Goal: Information Seeking & Learning: Learn about a topic

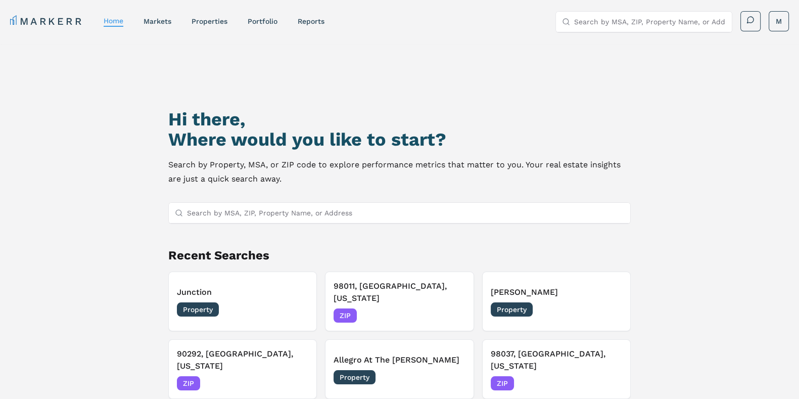
click at [339, 213] on input "Search by MSA, ZIP, Property Name, or Address" at bounding box center [405, 213] width 437 height 20
paste input "30338"
click at [339, 213] on input "30338" at bounding box center [405, 213] width 437 height 20
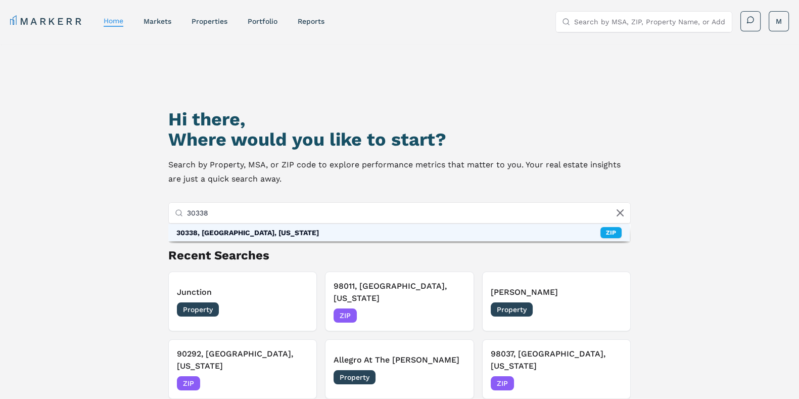
type input "30338"
click at [303, 236] on div "30338, [GEOGRAPHIC_DATA], [US_STATE] ZIP" at bounding box center [398, 232] width 461 height 17
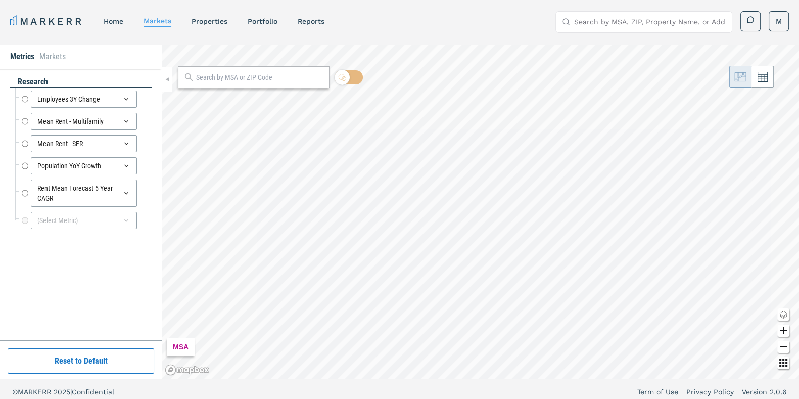
radio input "true"
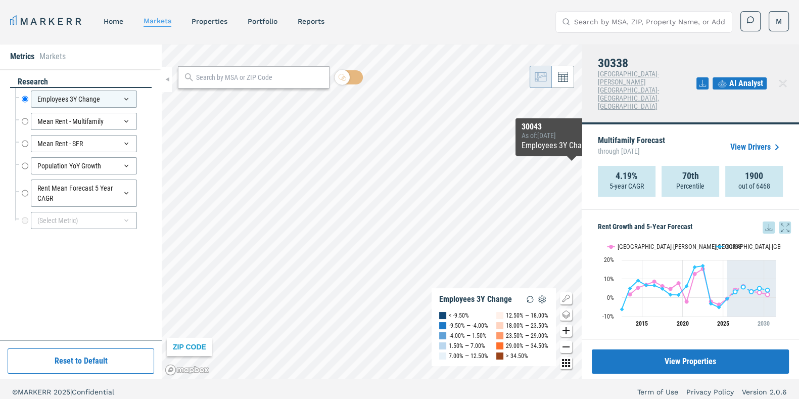
click at [763, 221] on icon at bounding box center [769, 227] width 12 height 12
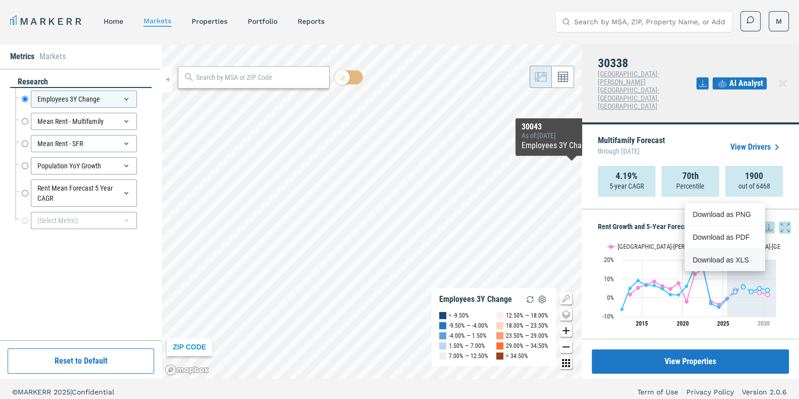
click at [723, 265] on div "Download as XLS" at bounding box center [724, 260] width 80 height 22
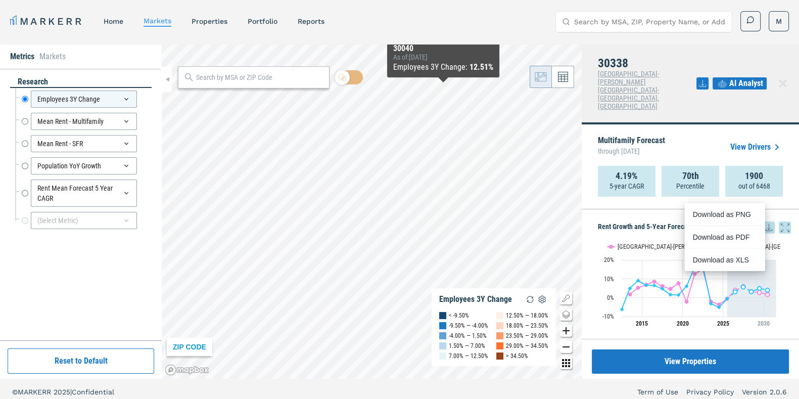
click at [597, 29] on input "Search by MSA, ZIP, Property Name, or Address" at bounding box center [650, 22] width 152 height 20
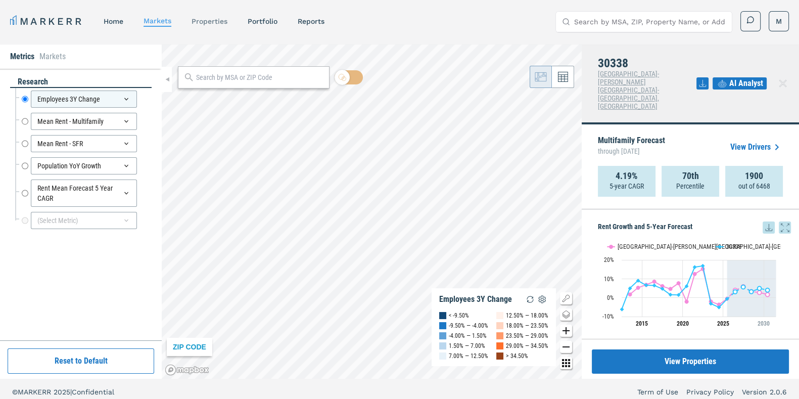
click at [199, 26] on div "properties" at bounding box center [210, 21] width 36 height 10
click at [595, 17] on input "Search by MSA, ZIP, Property Name, or Address" at bounding box center [650, 22] width 152 height 20
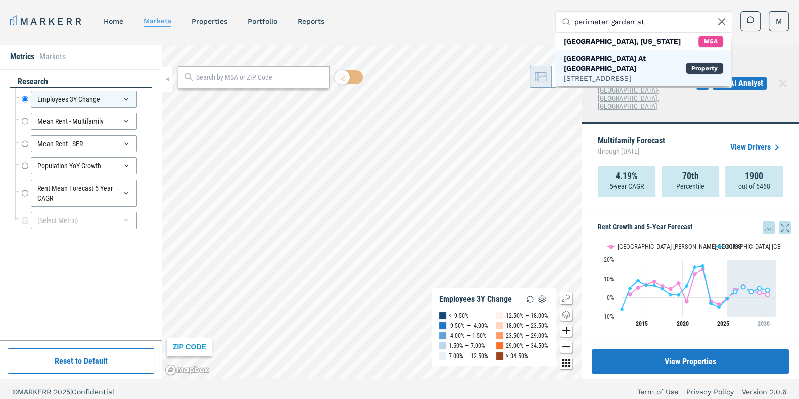
type input "perimeter garden at"
click at [586, 59] on div "[GEOGRAPHIC_DATA] At [GEOGRAPHIC_DATA]" at bounding box center [625, 63] width 122 height 20
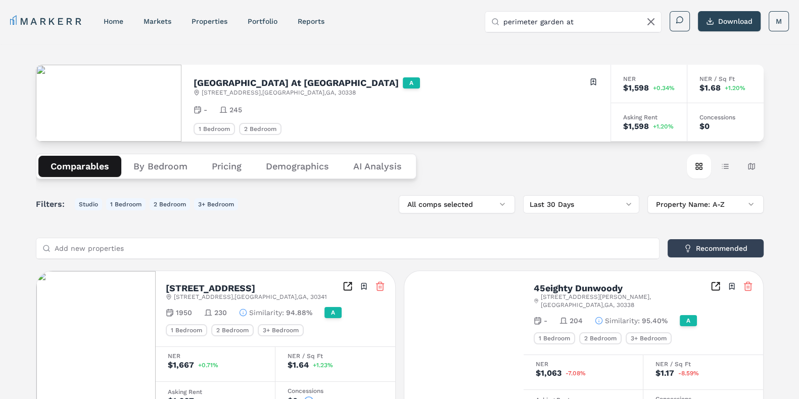
click at [298, 160] on button "Demographics" at bounding box center [297, 166] width 87 height 21
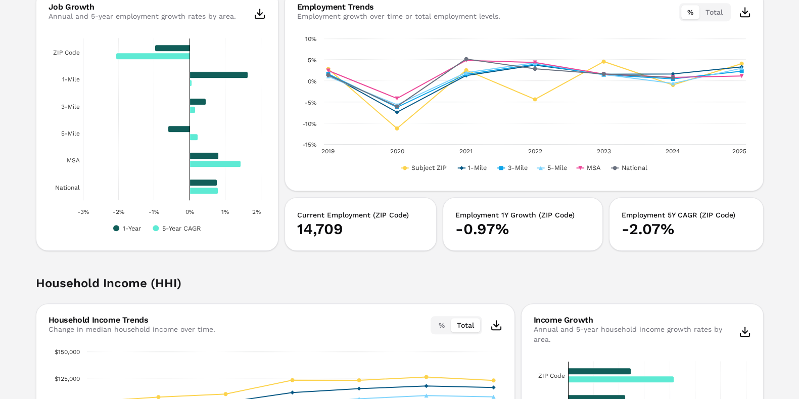
scroll to position [1327, 0]
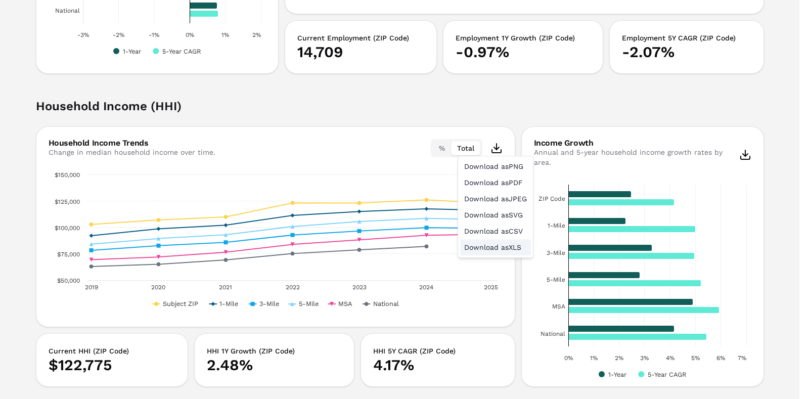
click at [495, 242] on div "Download as XLS" at bounding box center [495, 247] width 71 height 16
